Goal: Book appointment/travel/reservation

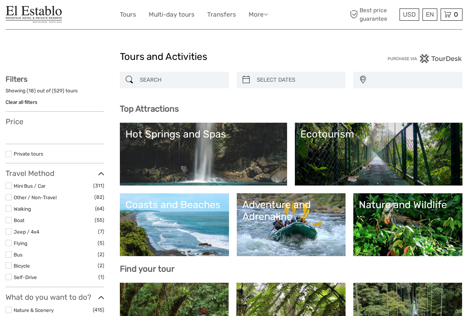
select select
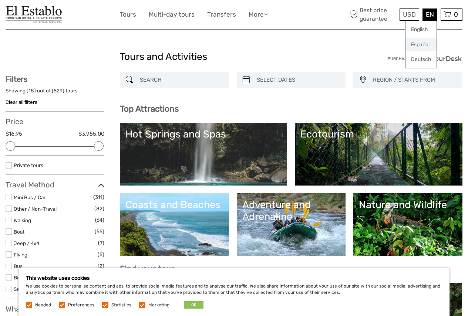
click at [424, 44] on link "Español" at bounding box center [421, 44] width 31 height 13
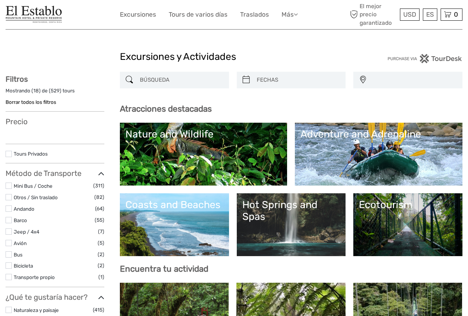
select select
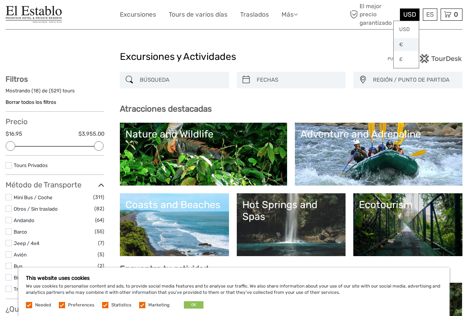
click at [401, 46] on link "€" at bounding box center [406, 44] width 25 height 13
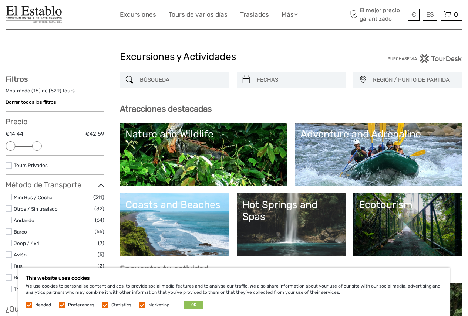
drag, startPoint x: 96, startPoint y: 147, endPoint x: 33, endPoint y: 146, distance: 63.3
click at [33, 146] on div at bounding box center [37, 146] width 10 height 10
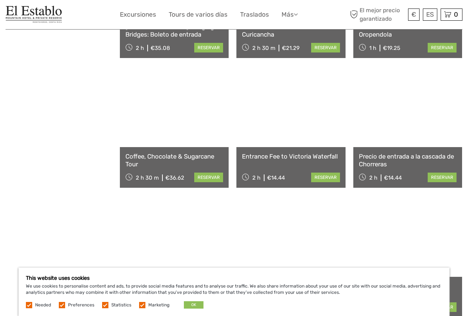
scroll to position [449, 0]
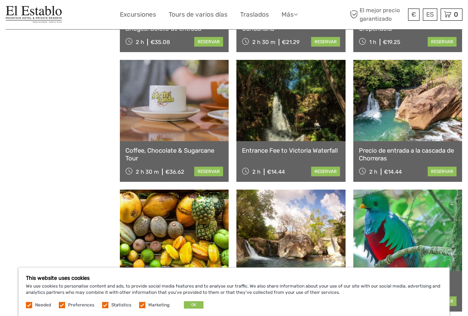
click at [407, 114] on link at bounding box center [407, 100] width 109 height 81
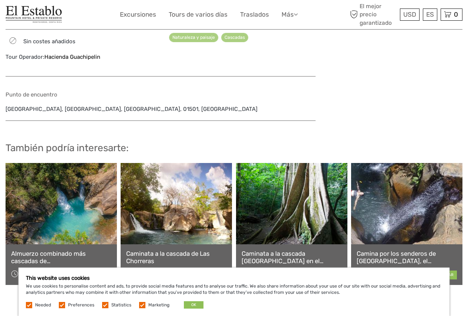
scroll to position [481, 0]
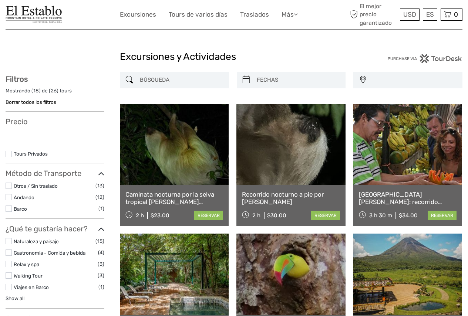
select select
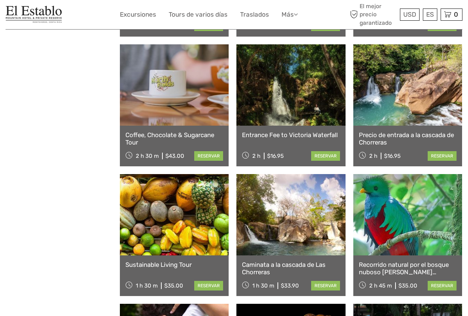
select select
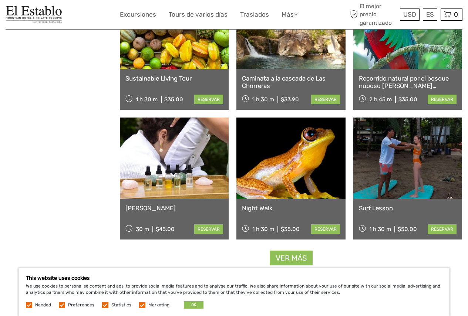
scroll to position [634, 0]
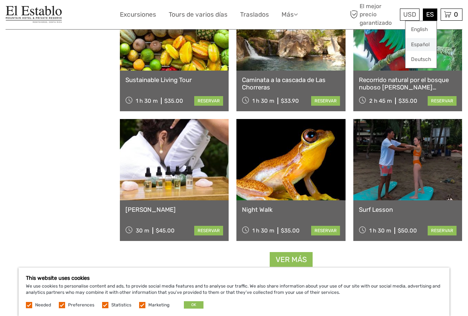
click at [424, 46] on link "Español" at bounding box center [421, 44] width 31 height 13
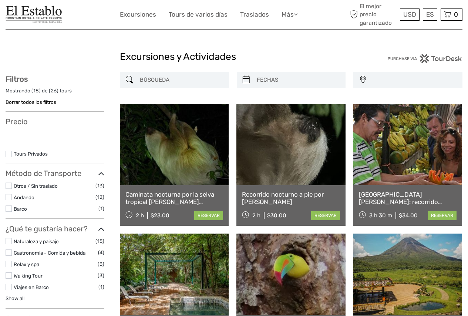
select select
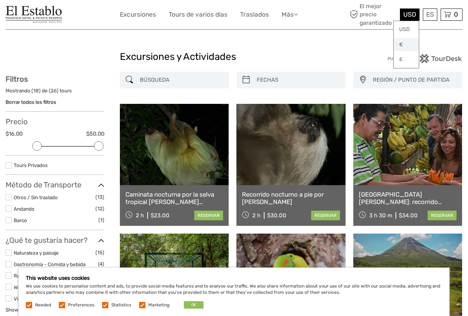
click at [402, 44] on link "€" at bounding box center [406, 44] width 25 height 13
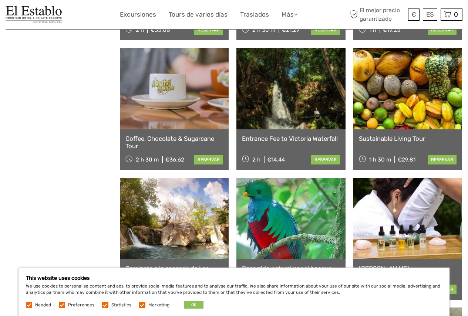
scroll to position [444, 0]
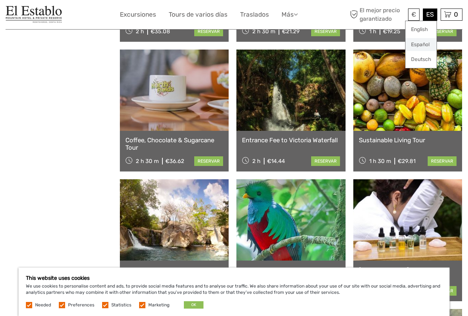
click at [415, 43] on link "Español" at bounding box center [421, 44] width 31 height 13
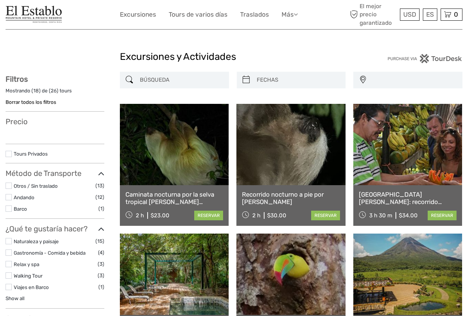
select select
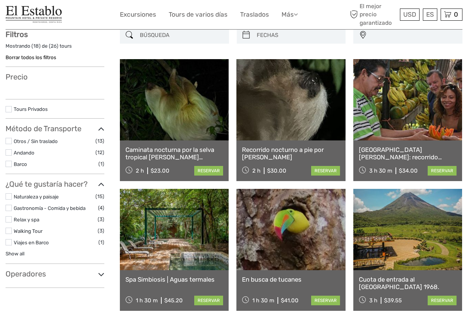
select select
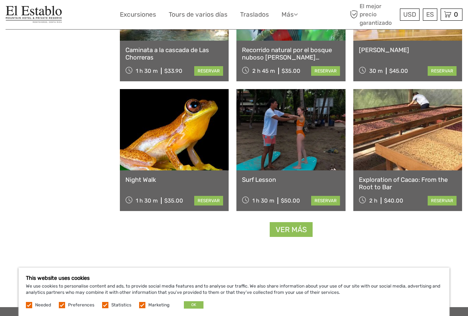
scroll to position [666, 0]
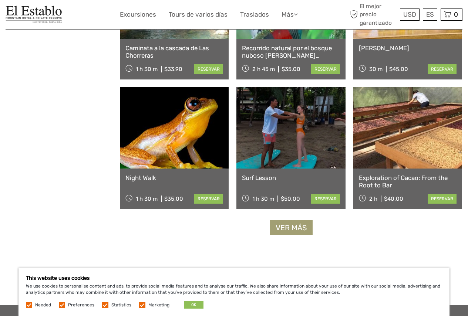
click at [300, 230] on link "Ver más" at bounding box center [291, 228] width 43 height 15
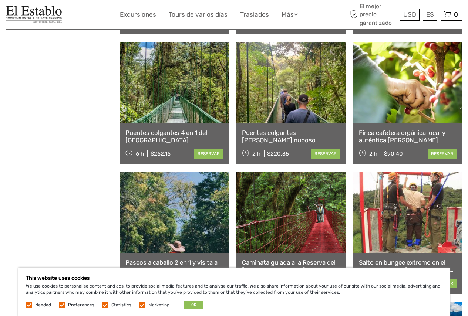
scroll to position [851, 0]
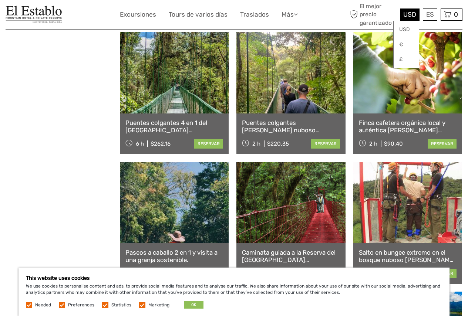
click at [417, 16] on div "USD USD € £" at bounding box center [410, 15] width 20 height 12
click at [401, 44] on link "€" at bounding box center [406, 44] width 25 height 13
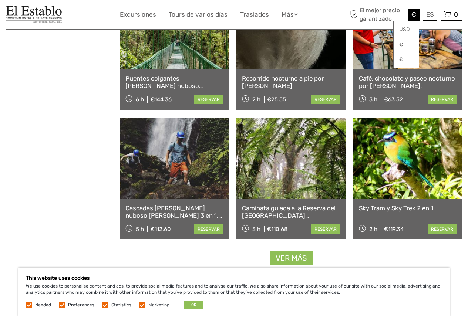
scroll to position [1480, 0]
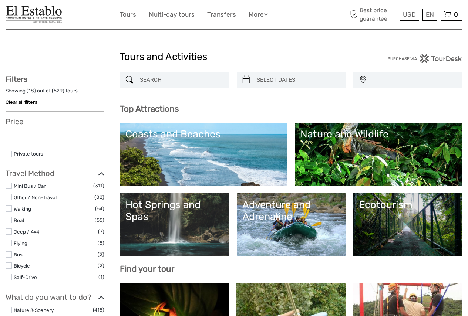
select select
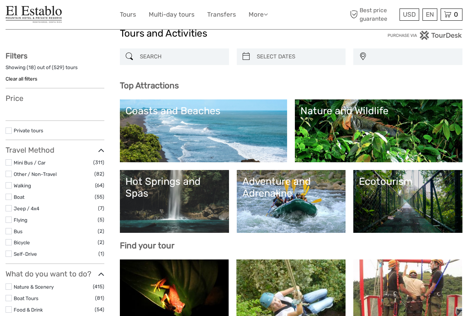
scroll to position [74, 0]
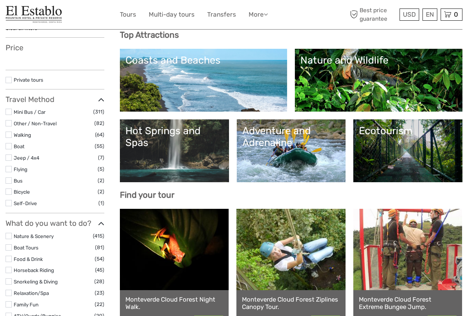
select select
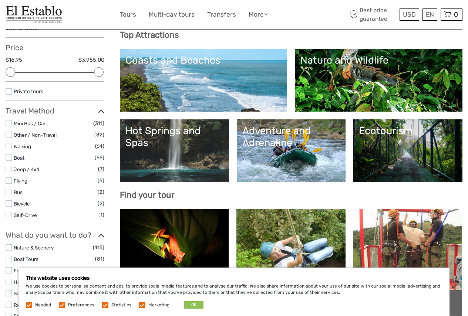
scroll to position [0, 0]
click at [399, 45] on link "€" at bounding box center [405, 44] width 25 height 13
click at [413, 43] on link "Español" at bounding box center [421, 44] width 31 height 13
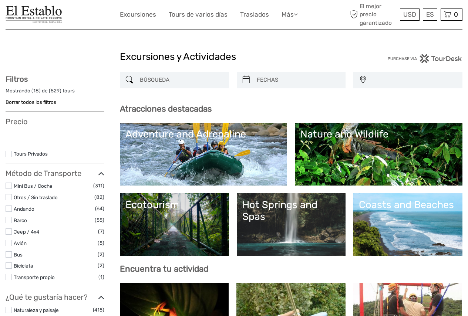
select select
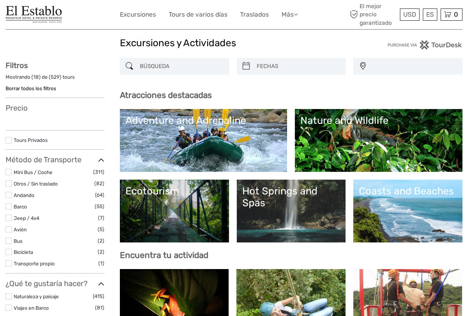
select select
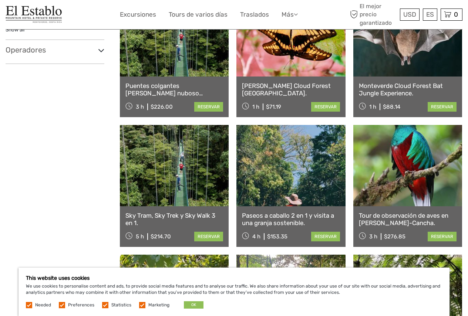
scroll to position [444, 0]
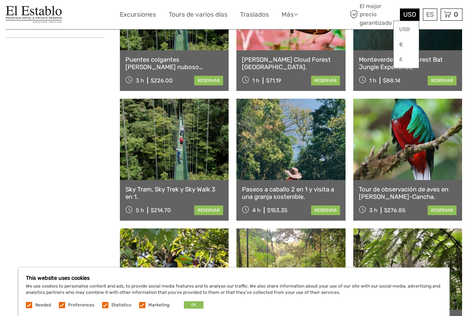
click at [417, 15] on div "USD USD € £" at bounding box center [410, 15] width 20 height 12
click at [401, 45] on link "€" at bounding box center [406, 44] width 25 height 13
click at [394, 38] on link "€" at bounding box center [406, 44] width 25 height 13
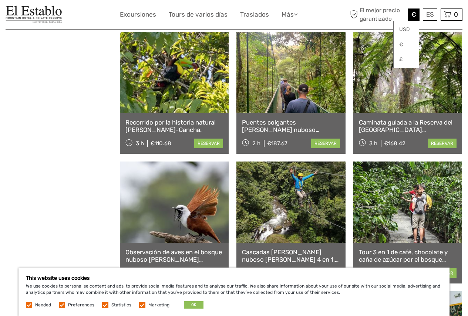
scroll to position [777, 0]
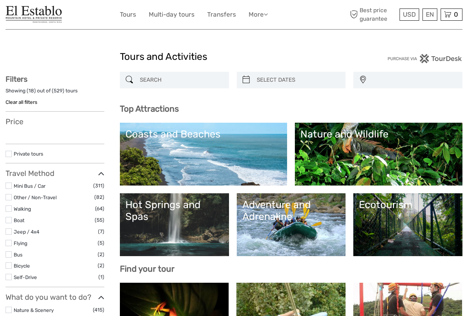
select select
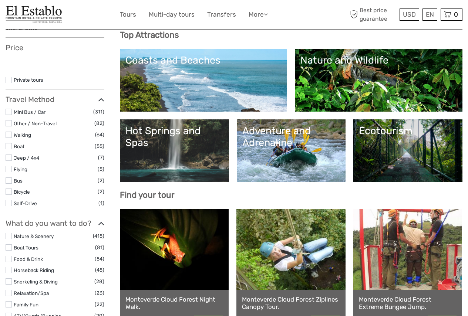
select select
